Goal: Information Seeking & Learning: Understand process/instructions

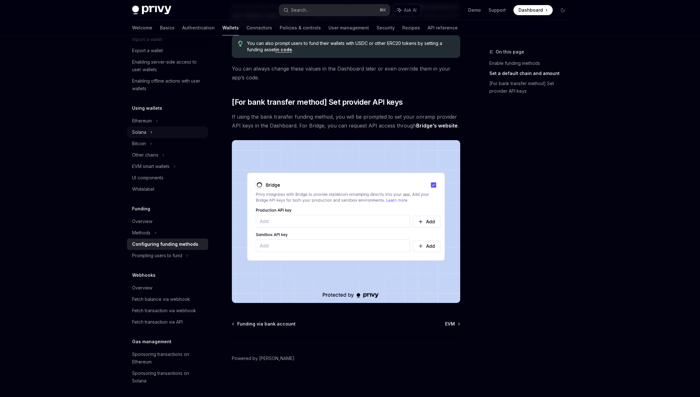
scroll to position [93, 0]
click at [150, 178] on div "UI components" at bounding box center [147, 178] width 31 height 8
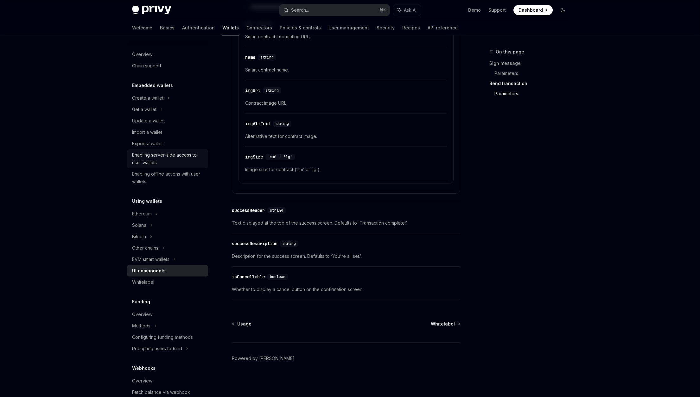
click at [150, 157] on div "Enabling server-side access to user wallets" at bounding box center [168, 158] width 72 height 15
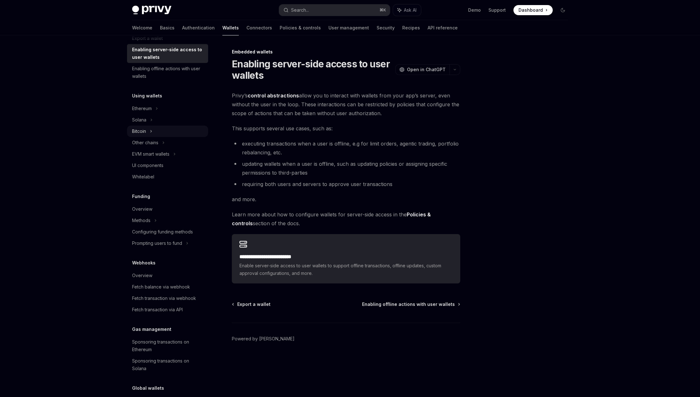
scroll to position [144, 0]
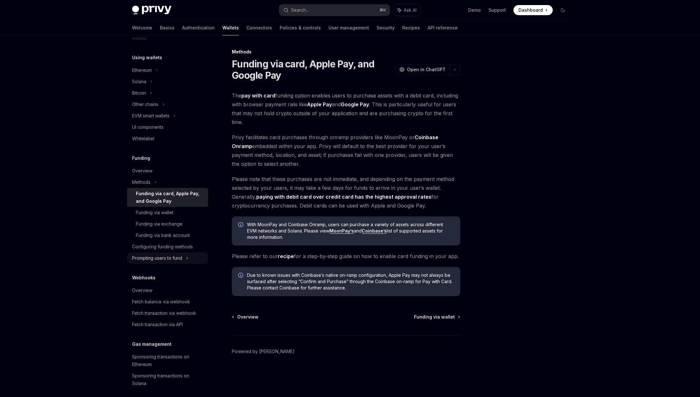
click at [158, 108] on div "Prompting users to fund" at bounding box center [145, 105] width 26 height 8
type textarea "*"
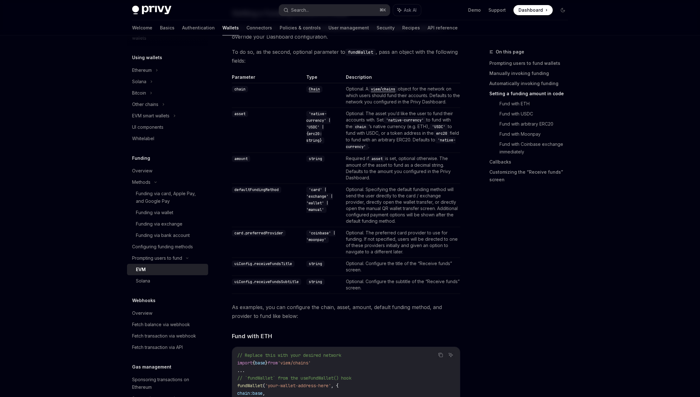
scroll to position [571, 0]
